Goal: Task Accomplishment & Management: Manage account settings

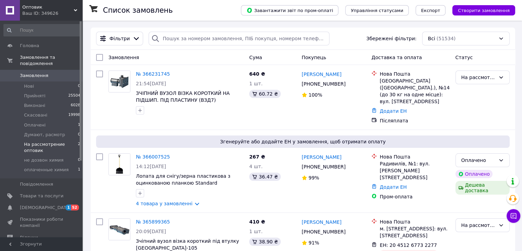
click at [48, 142] on span "На рассмотрение оптовик" at bounding box center [51, 147] width 54 height 12
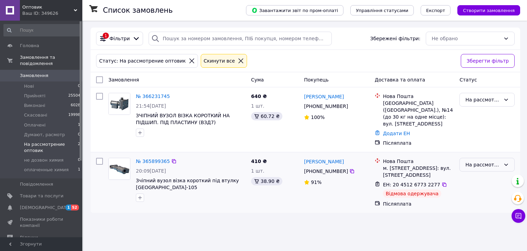
click at [491, 161] on div "На рассмотрение оптовик" at bounding box center [483, 165] width 35 height 8
click at [481, 194] on li "Скасовано" at bounding box center [487, 197] width 55 height 12
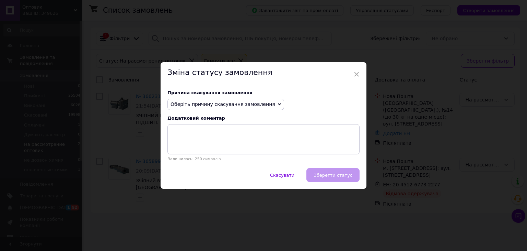
click at [261, 102] on span "Оберіть причину скасування замовлення" at bounding box center [226, 105] width 117 height 12
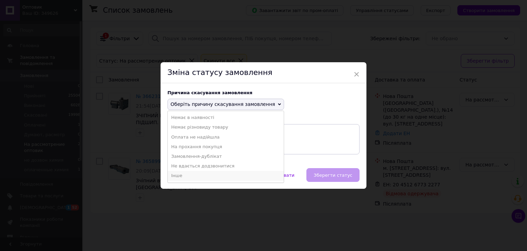
click at [196, 176] on li "Інше" at bounding box center [226, 176] width 116 height 10
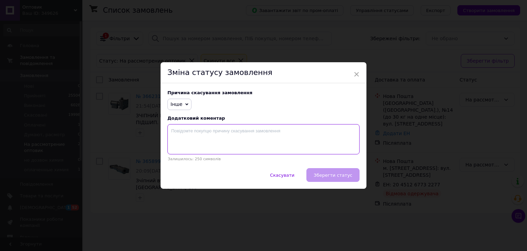
click at [225, 140] on textarea at bounding box center [264, 139] width 192 height 30
type textarea "Відмова"
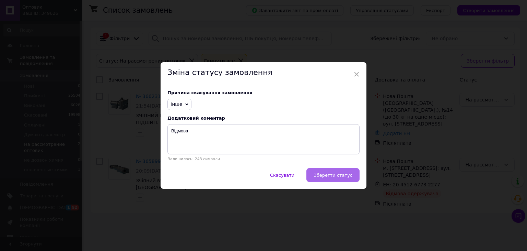
click at [340, 176] on span "Зберегти статус" at bounding box center [333, 174] width 39 height 5
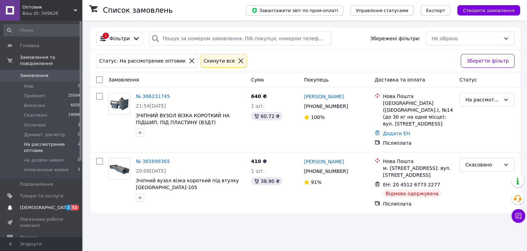
click at [34, 204] on span "[DEMOGRAPHIC_DATA]" at bounding box center [45, 207] width 51 height 6
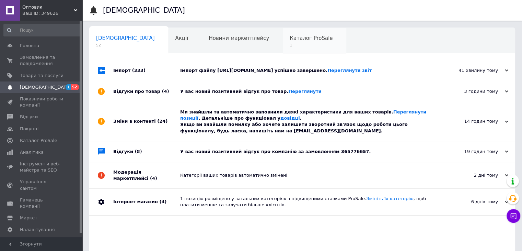
click at [283, 42] on div "Каталог ProSale 1" at bounding box center [315, 41] width 64 height 26
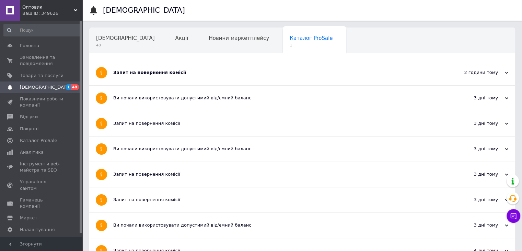
click at [170, 71] on div "Запит на повернення комісії" at bounding box center [276, 72] width 326 height 6
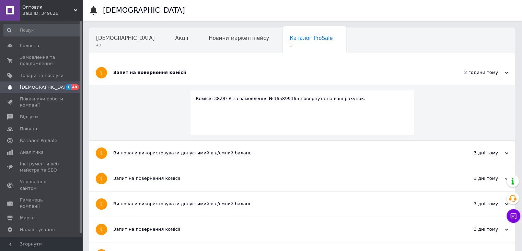
click at [170, 70] on div "Запит на повернення комісії" at bounding box center [276, 72] width 326 height 6
